Goal: Navigation & Orientation: Find specific page/section

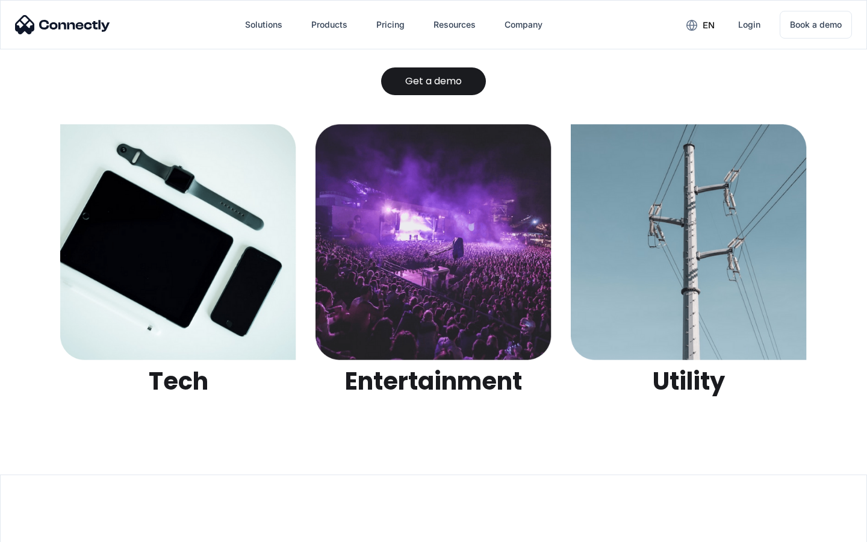
scroll to position [3797, 0]
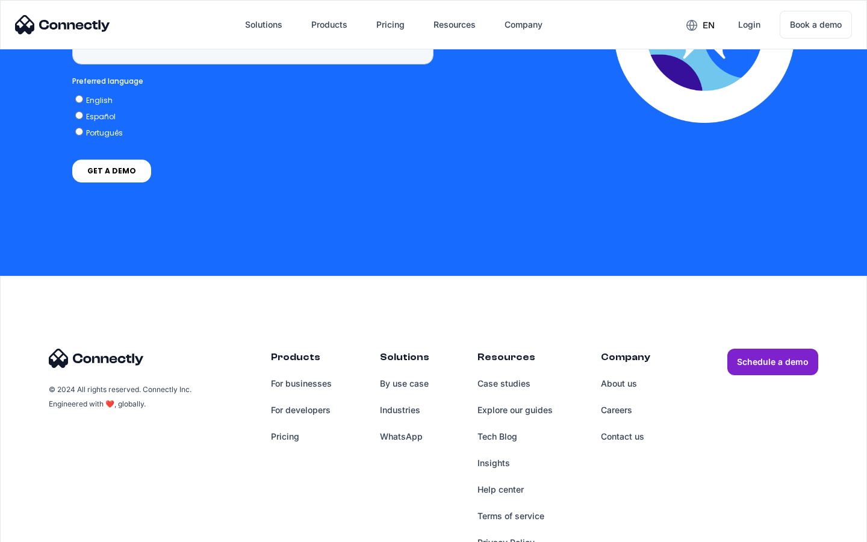
scroll to position [3510, 0]
